Goal: Information Seeking & Learning: Learn about a topic

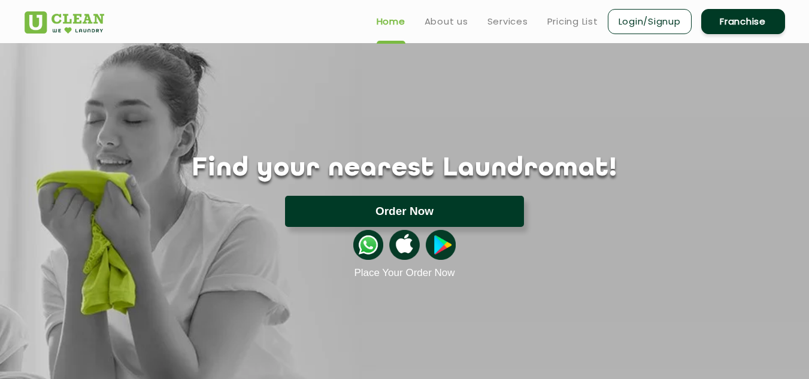
click at [403, 210] on button "Order Now" at bounding box center [404, 211] width 239 height 31
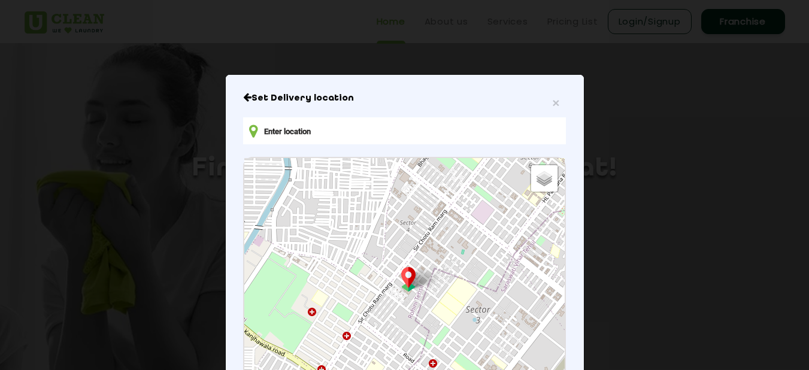
click at [243, 98] on icon "Close" at bounding box center [247, 97] width 8 height 10
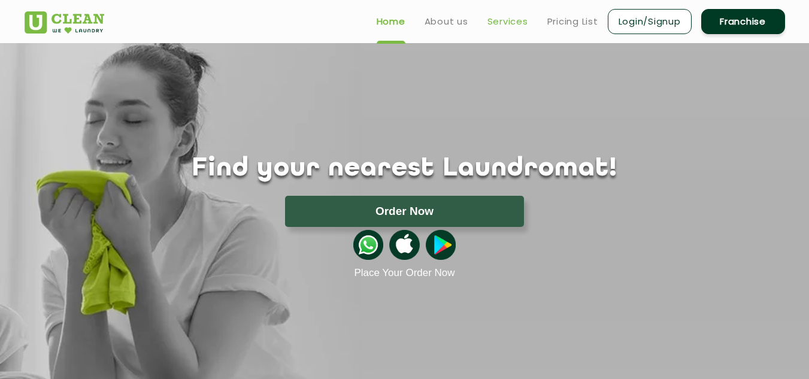
click at [496, 20] on link "Services" at bounding box center [507, 21] width 41 height 14
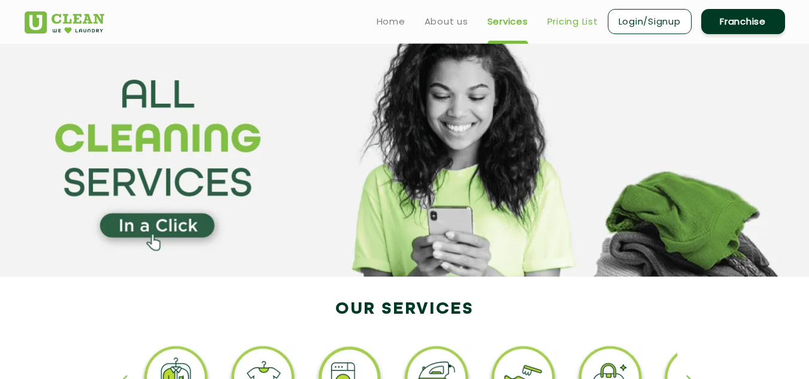
click at [561, 19] on link "Pricing List" at bounding box center [572, 21] width 51 height 14
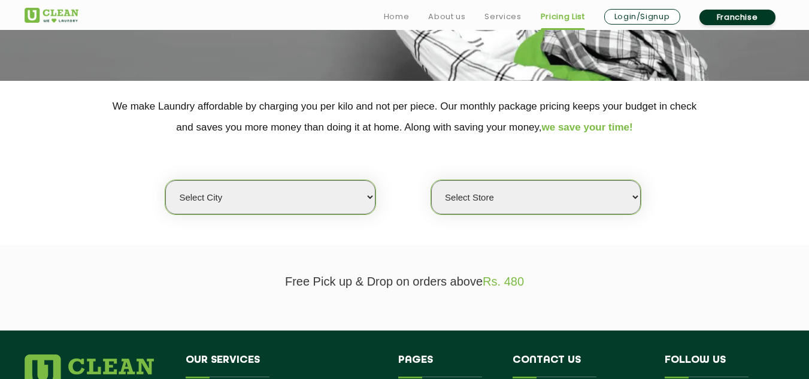
scroll to position [239, 0]
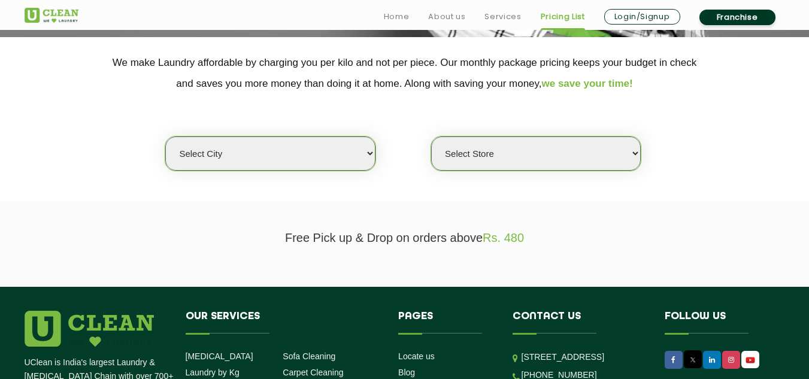
click at [371, 151] on select "Select city [GEOGRAPHIC_DATA] [GEOGRAPHIC_DATA] [GEOGRAPHIC_DATA] [GEOGRAPHIC_D…" at bounding box center [269, 153] width 209 height 34
select select "19"
click at [165, 136] on select "Select city [GEOGRAPHIC_DATA] [GEOGRAPHIC_DATA] [GEOGRAPHIC_DATA] [GEOGRAPHIC_D…" at bounding box center [269, 153] width 209 height 34
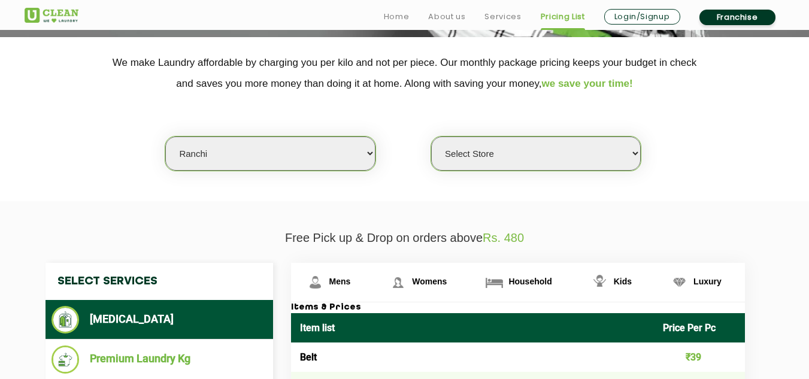
click at [551, 159] on select "Select Store UClean Dangra Toli [PERSON_NAME][GEOGRAPHIC_DATA]" at bounding box center [535, 153] width 209 height 34
select select "83"
click at [431, 136] on select "Select Store UClean Dangra Toli [PERSON_NAME][GEOGRAPHIC_DATA]" at bounding box center [535, 153] width 209 height 34
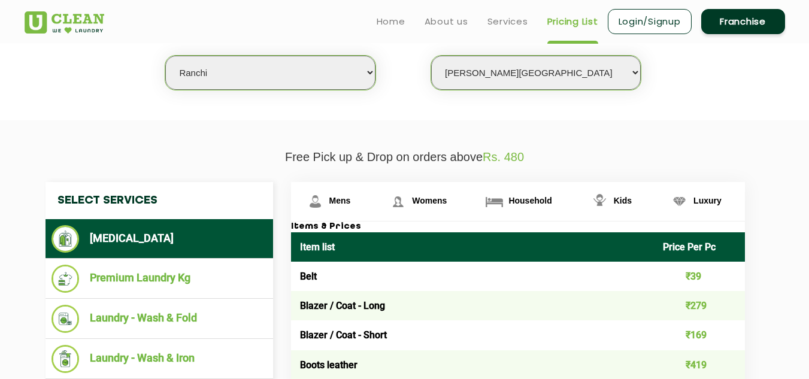
scroll to position [299, 0]
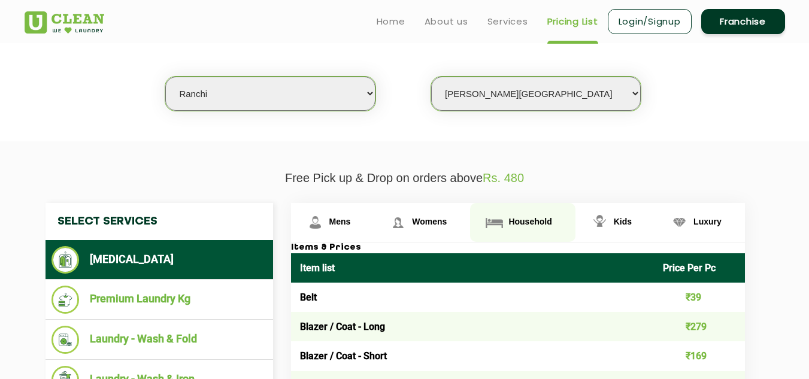
click at [536, 221] on span "Household" at bounding box center [529, 222] width 43 height 10
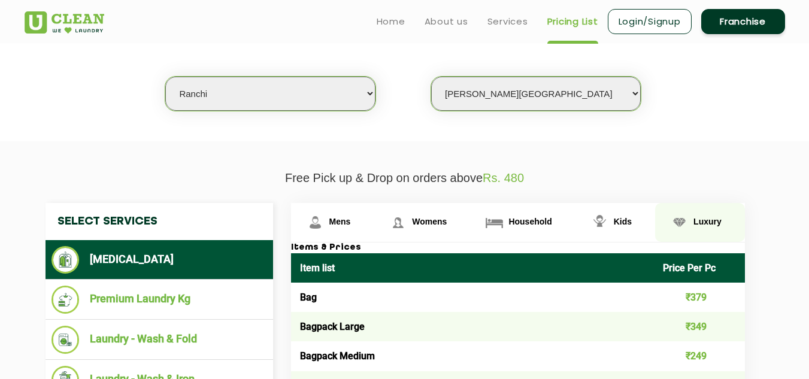
click at [700, 223] on span "Luxury" at bounding box center [707, 222] width 28 height 10
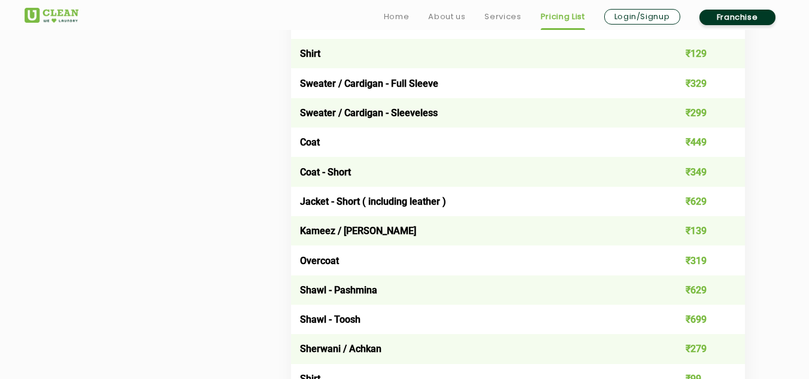
scroll to position [1197, 0]
